Goal: Task Accomplishment & Management: Complete application form

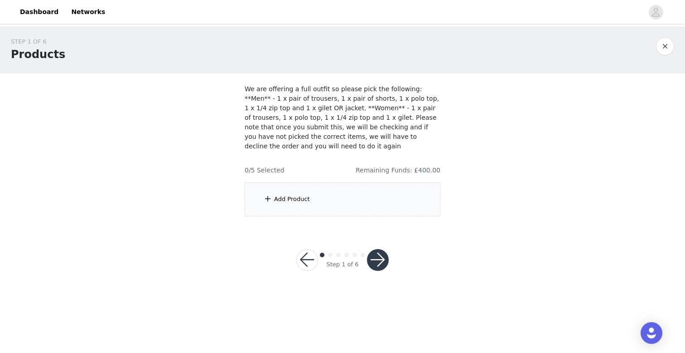
click at [376, 257] on button "button" at bounding box center [378, 260] width 22 height 22
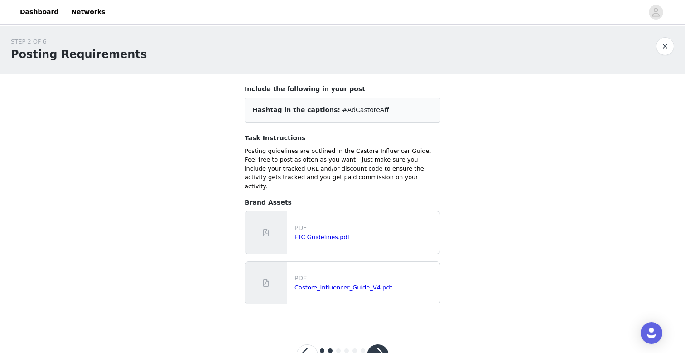
scroll to position [26, 0]
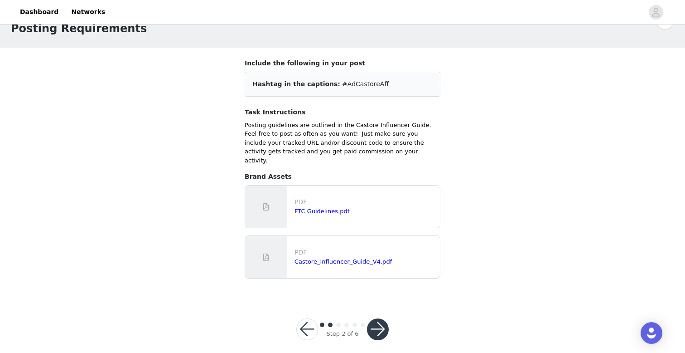
click at [369, 318] on button "button" at bounding box center [378, 329] width 22 height 22
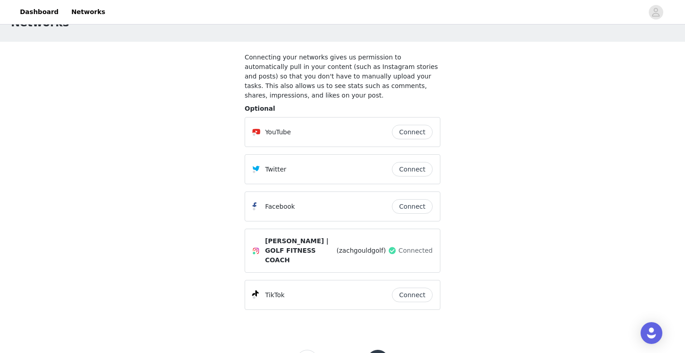
scroll to position [33, 0]
click at [289, 252] on span "[PERSON_NAME] | GOLF FITNESS COACH" at bounding box center [300, 249] width 70 height 29
click at [289, 246] on span "[PERSON_NAME] | GOLF FITNESS COACH" at bounding box center [300, 249] width 70 height 29
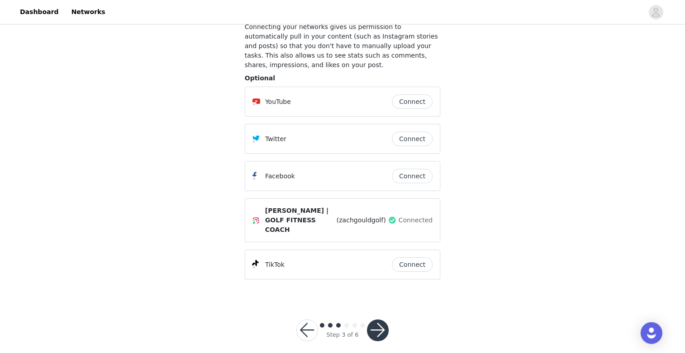
click at [376, 319] on button "button" at bounding box center [378, 330] width 22 height 22
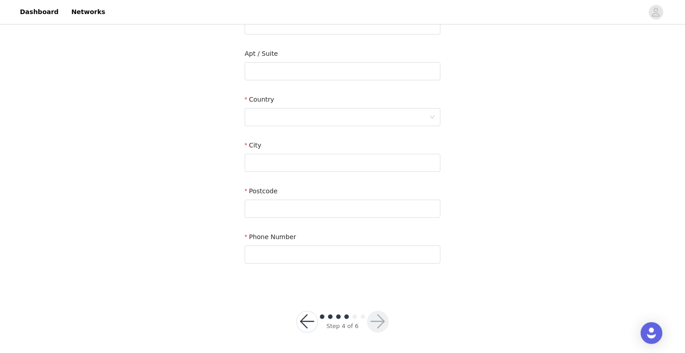
scroll to position [219, 0]
click at [309, 322] on button "button" at bounding box center [307, 321] width 22 height 22
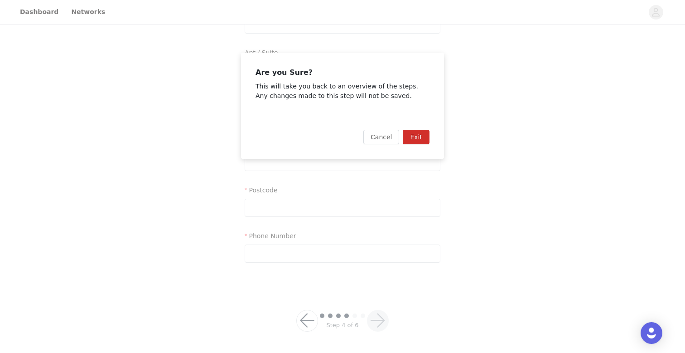
click at [414, 139] on button "Exit" at bounding box center [416, 137] width 27 height 15
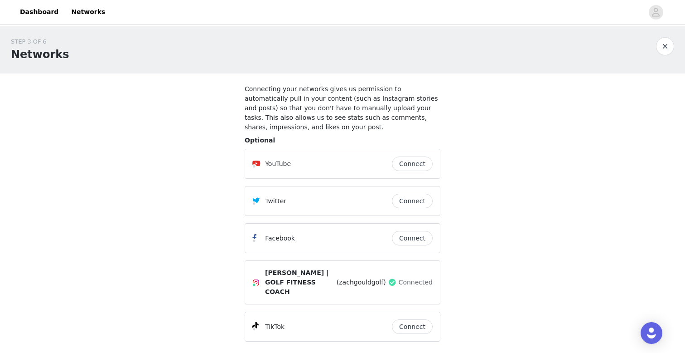
click at [34, 45] on div "STEP 3 OF 6" at bounding box center [40, 41] width 58 height 9
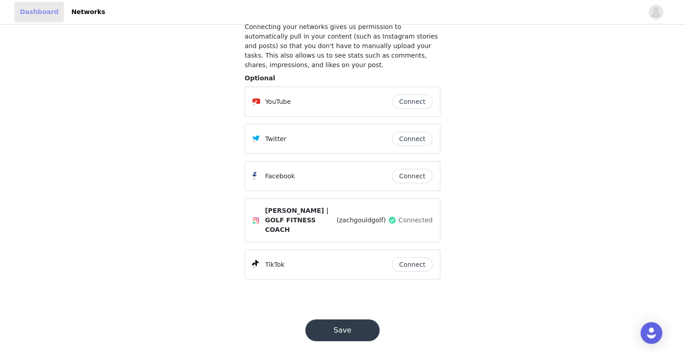
click at [34, 14] on link "Dashboard" at bounding box center [39, 12] width 49 height 20
